Goal: Information Seeking & Learning: Learn about a topic

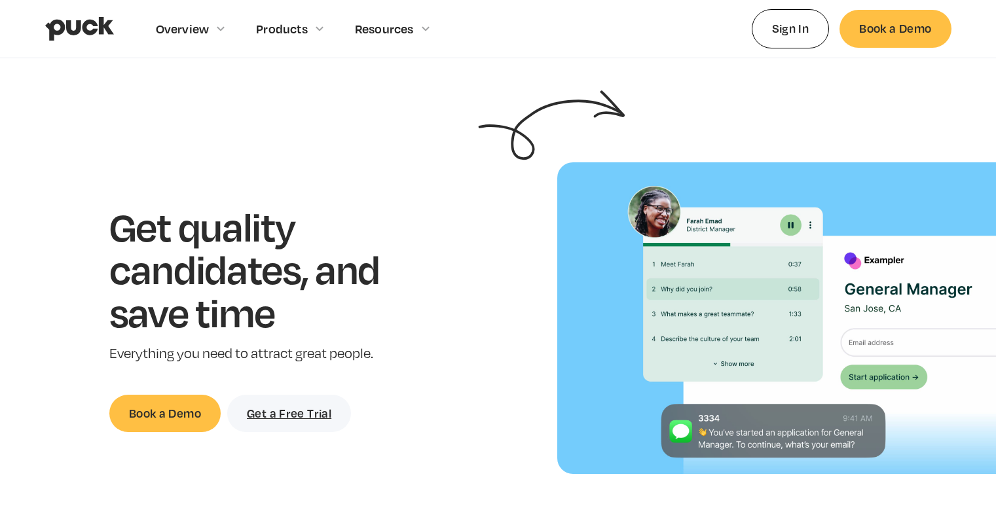
click at [82, 28] on img "home" at bounding box center [79, 28] width 69 height 25
click at [86, 27] on img "home" at bounding box center [79, 28] width 69 height 25
click at [196, 29] on div "Overview" at bounding box center [183, 29] width 54 height 14
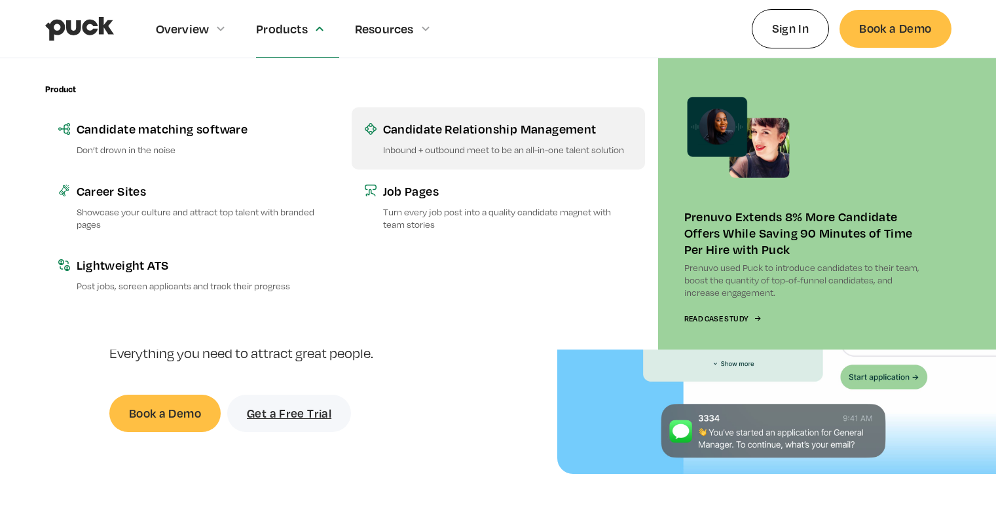
click at [409, 130] on div "Candidate Relationship Management" at bounding box center [507, 129] width 249 height 16
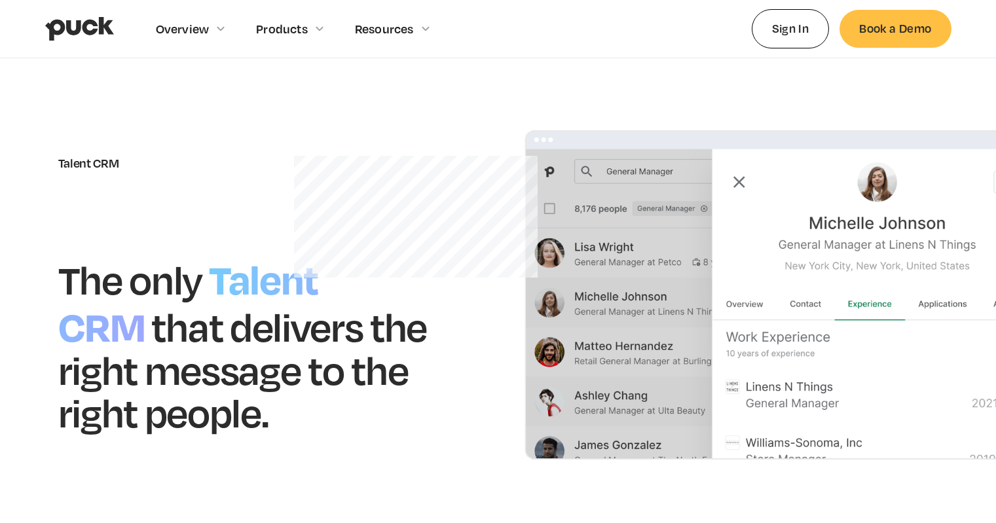
scroll to position [1, 0]
